Goal: Communication & Community: Participate in discussion

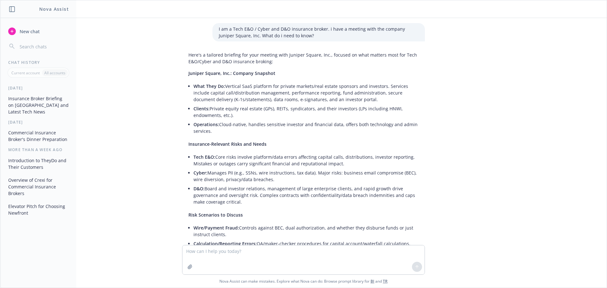
scroll to position [869, 0]
